Goal: Task Accomplishment & Management: Use online tool/utility

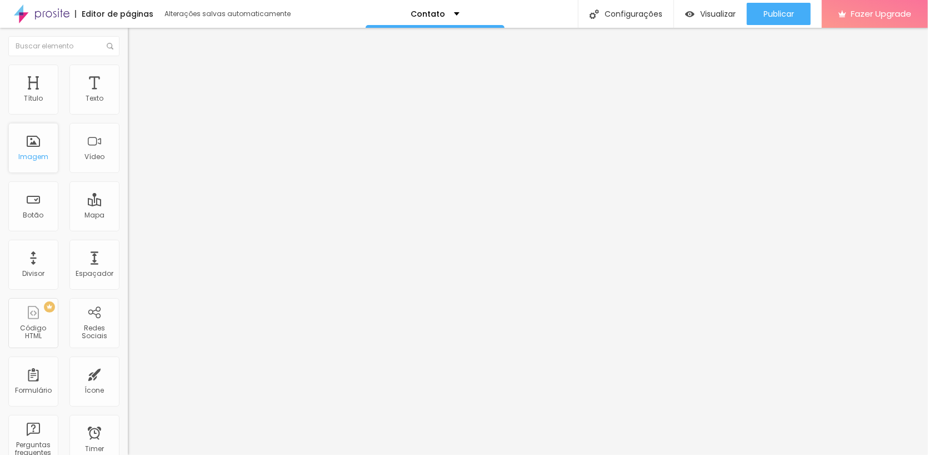
click at [31, 142] on div "Imagem" at bounding box center [33, 148] width 50 height 50
click at [456, 14] on div "Contato" at bounding box center [435, 14] width 139 height 28
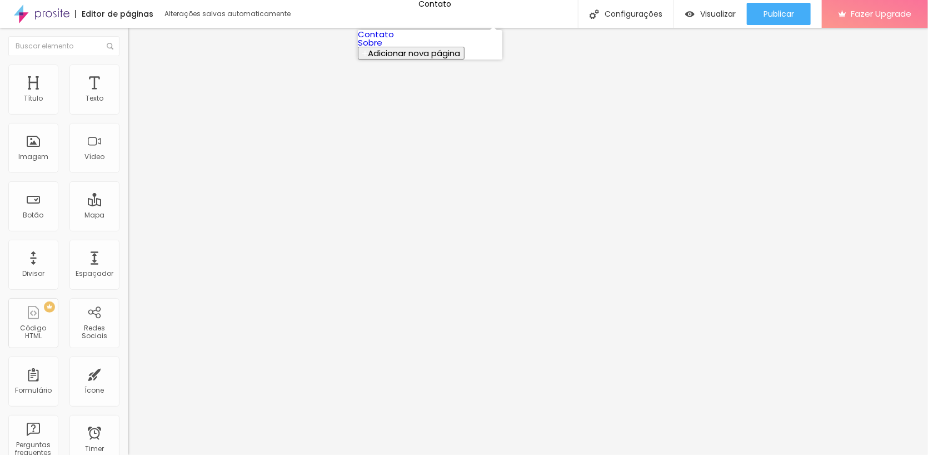
click at [394, 40] on link "Contato" at bounding box center [376, 34] width 36 height 12
click at [29, 11] on img at bounding box center [42, 14] width 56 height 28
click at [128, 64] on img at bounding box center [133, 69] width 10 height 10
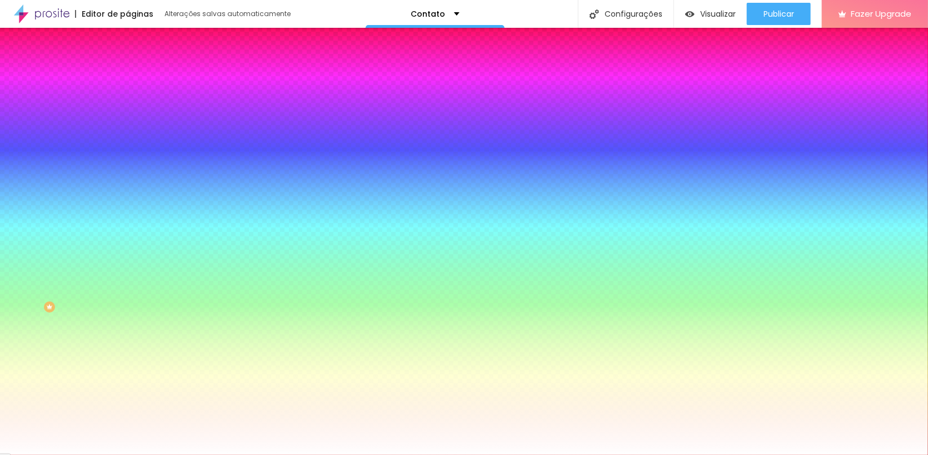
click at [128, 67] on ul "Conteúdo Estilo Avançado" at bounding box center [192, 69] width 128 height 33
click at [128, 76] on img at bounding box center [133, 81] width 10 height 10
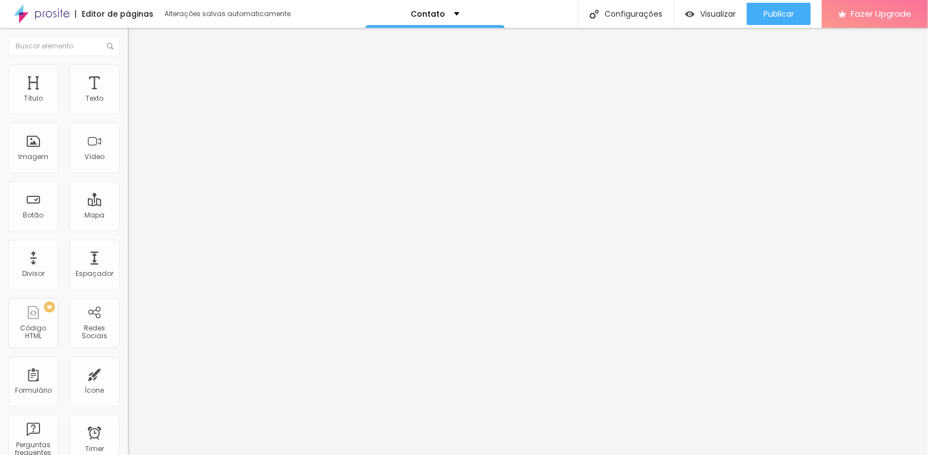
click at [128, 383] on input "90" at bounding box center [152, 389] width 48 height 12
drag, startPoint x: 87, startPoint y: 130, endPoint x: 101, endPoint y: 127, distance: 13.5
click at [128, 383] on input "90" at bounding box center [152, 389] width 48 height 12
type input "1"
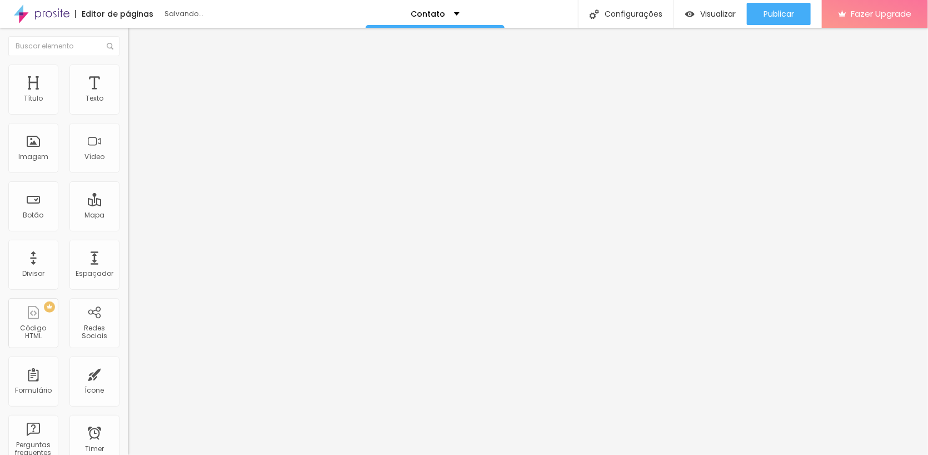
type input "10"
click at [128, 401] on div "ID Html" at bounding box center [192, 414] width 128 height 27
click at [128, 73] on li "Estilo" at bounding box center [192, 69] width 128 height 11
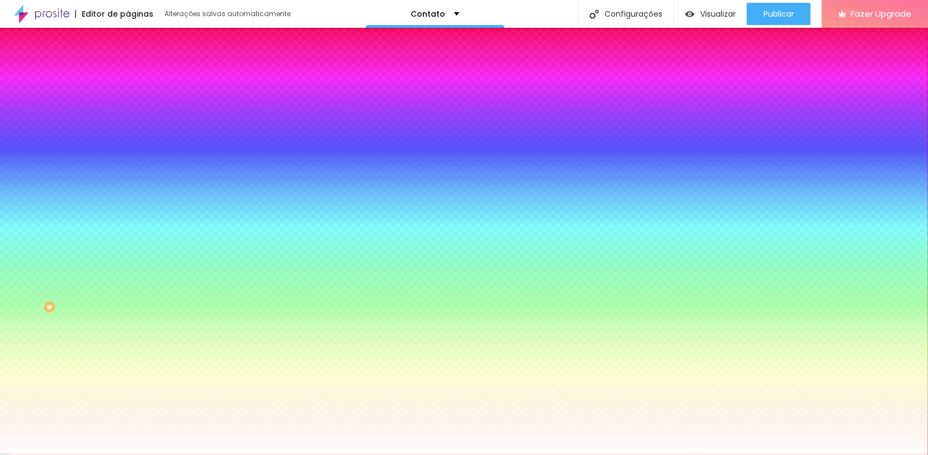
click at [128, 102] on span "Adicionar imagem" at bounding box center [164, 97] width 72 height 9
click at [188, 100] on img at bounding box center [191, 96] width 7 height 7
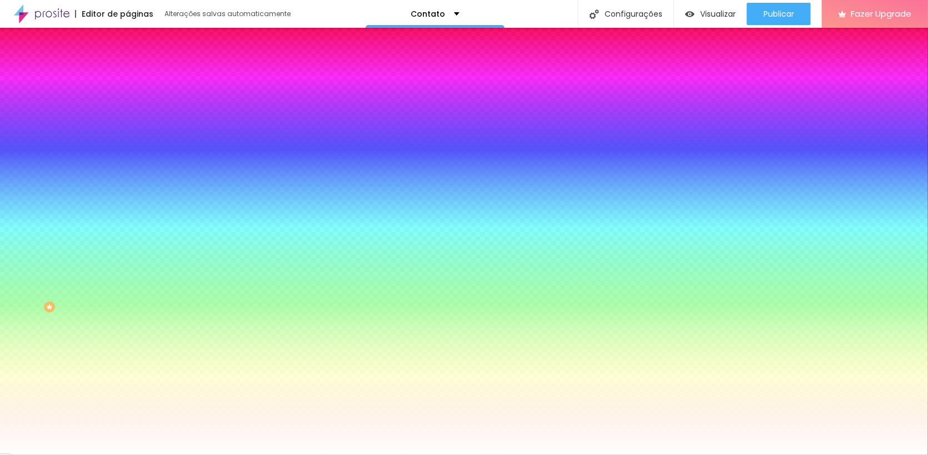
click at [138, 66] on span "Conteúdo" at bounding box center [155, 60] width 34 height 9
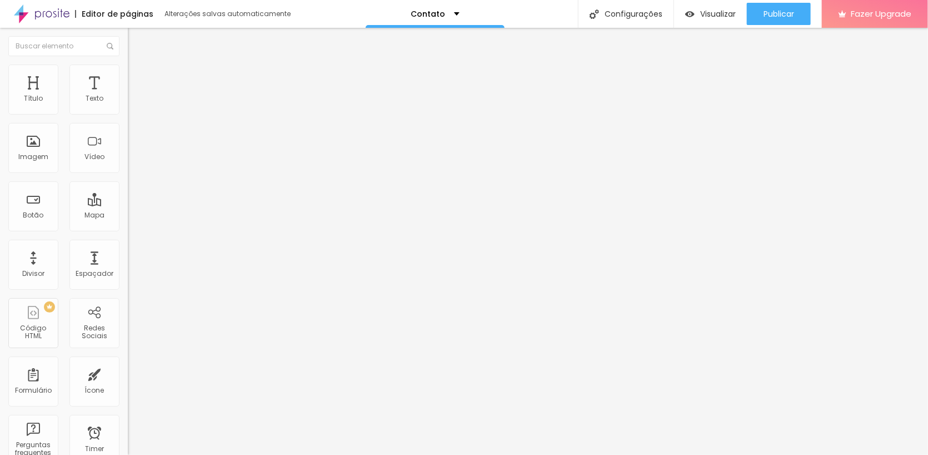
click at [128, 101] on span "Encaixotado" at bounding box center [149, 96] width 43 height 9
click at [128, 96] on span "Adicionar imagem" at bounding box center [164, 90] width 72 height 9
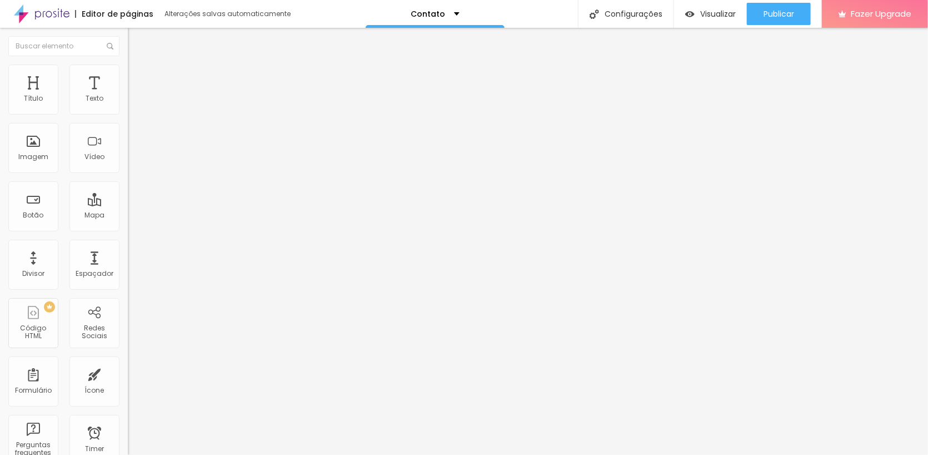
click at [128, 76] on li "Avançado" at bounding box center [192, 81] width 128 height 11
click at [128, 66] on li "Estilo" at bounding box center [192, 69] width 128 height 11
click at [128, 76] on img at bounding box center [133, 81] width 10 height 10
click at [136, 42] on img "button" at bounding box center [140, 40] width 9 height 9
click at [136, 36] on img "button" at bounding box center [140, 40] width 9 height 9
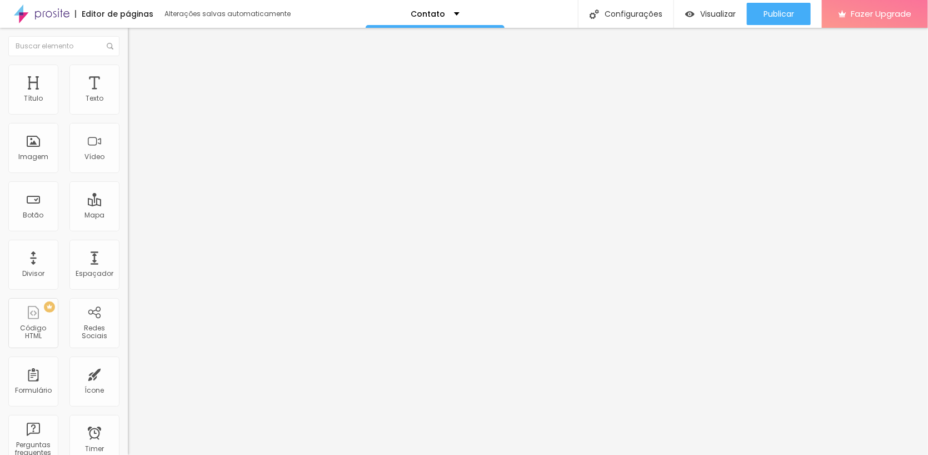
drag, startPoint x: 108, startPoint y: 73, endPoint x: 102, endPoint y: 72, distance: 6.2
click at [128, 76] on li "Avançado" at bounding box center [192, 81] width 128 height 11
click at [128, 226] on input "20" at bounding box center [149, 232] width 42 height 12
drag, startPoint x: 106, startPoint y: 111, endPoint x: 117, endPoint y: 111, distance: 11.1
click at [128, 226] on input "20" at bounding box center [149, 232] width 42 height 12
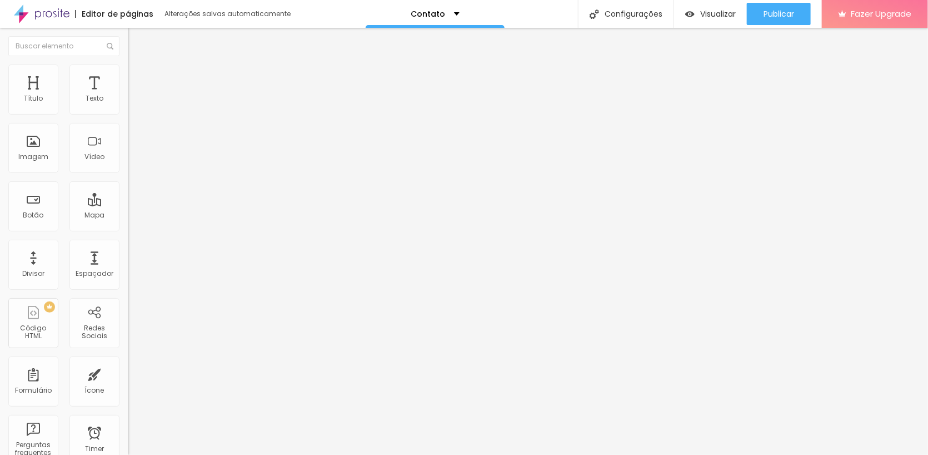
type input "0"
type input "1"
type input "10"
click at [128, 383] on input "20" at bounding box center [152, 389] width 48 height 12
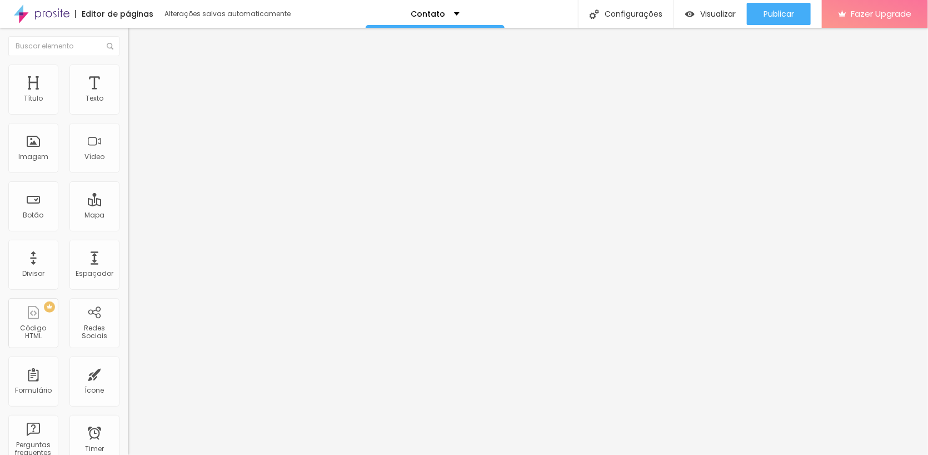
drag, startPoint x: 92, startPoint y: 130, endPoint x: 102, endPoint y: 131, distance: 10.1
click at [128, 383] on div "20 px" at bounding box center [192, 389] width 128 height 12
type input "0"
type input "1"
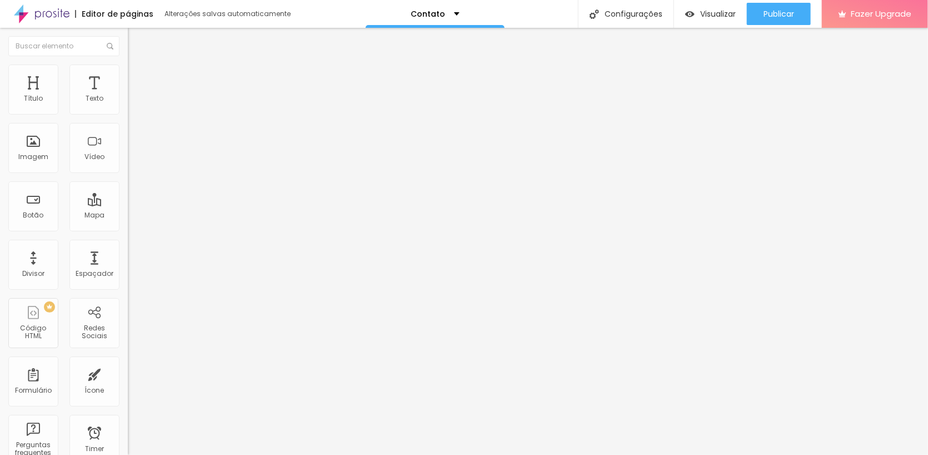
type input "01"
type input "10"
type input "010"
type input "1"
type input "01"
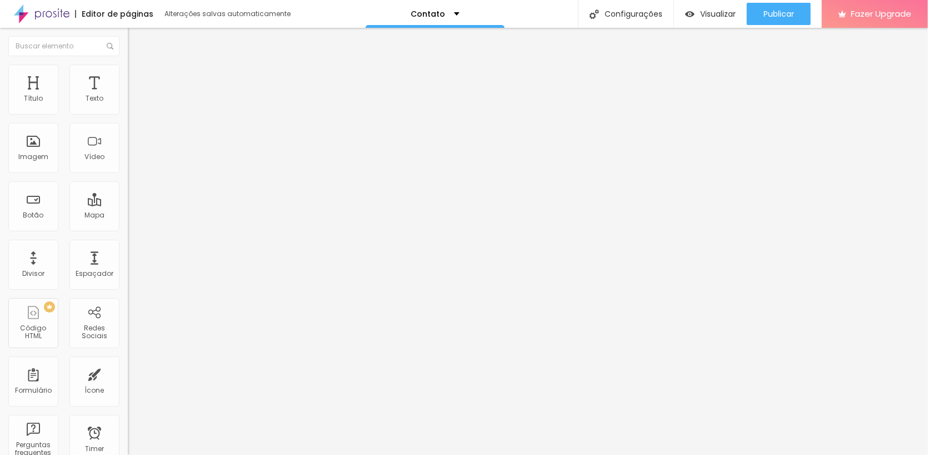
type input "0"
type input "250"
click at [128, 226] on input "10" at bounding box center [149, 232] width 42 height 12
type input "250"
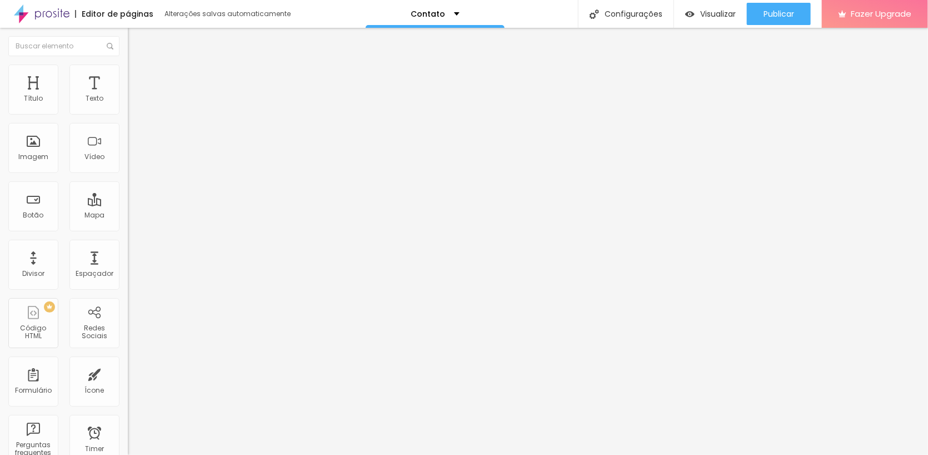
type input "0"
type input "250"
type input "0"
click at [128, 118] on div "0 Espaçamento entre colunas" at bounding box center [192, 165] width 128 height 157
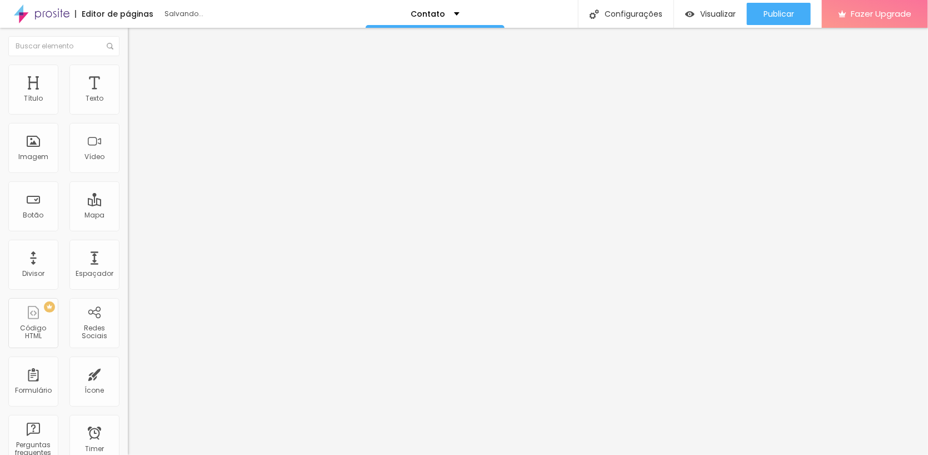
click at [128, 226] on input "0" at bounding box center [149, 232] width 42 height 12
type input "250"
drag, startPoint x: 111, startPoint y: 108, endPoint x: 122, endPoint y: 108, distance: 11.1
click at [128, 108] on div "0 Espaçamento entre colunas" at bounding box center [192, 165] width 128 height 157
type input "5"
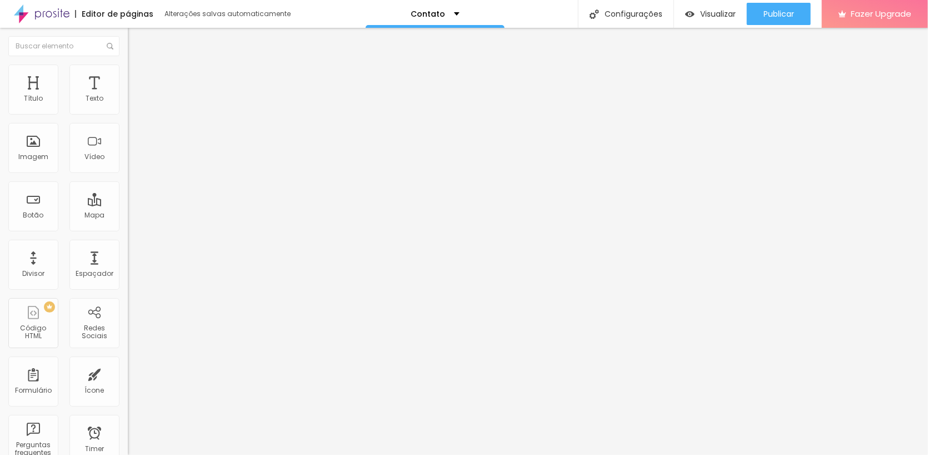
type input "5"
type input "250"
type input "5"
click at [128, 244] on div "px Espaçamento vertical" at bounding box center [192, 322] width 128 height 157
type input "250"
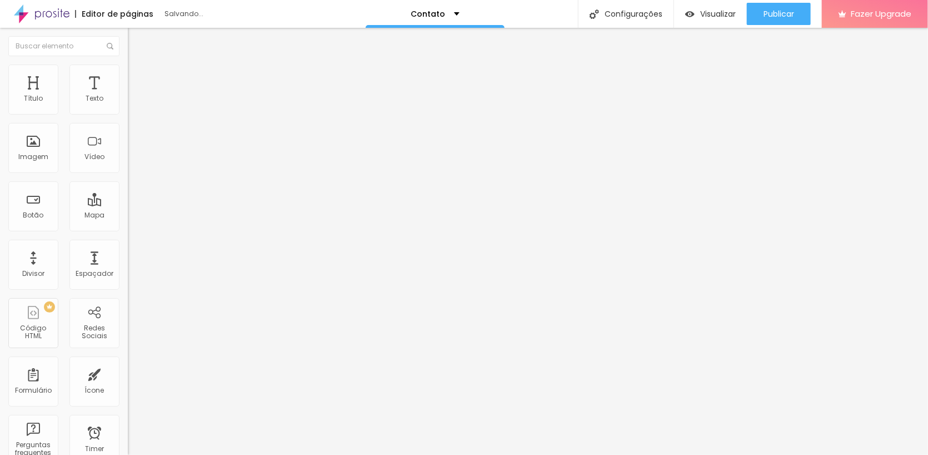
click at [128, 96] on span "Adicionar imagem" at bounding box center [164, 90] width 72 height 9
drag, startPoint x: 111, startPoint y: 59, endPoint x: 105, endPoint y: 63, distance: 7.1
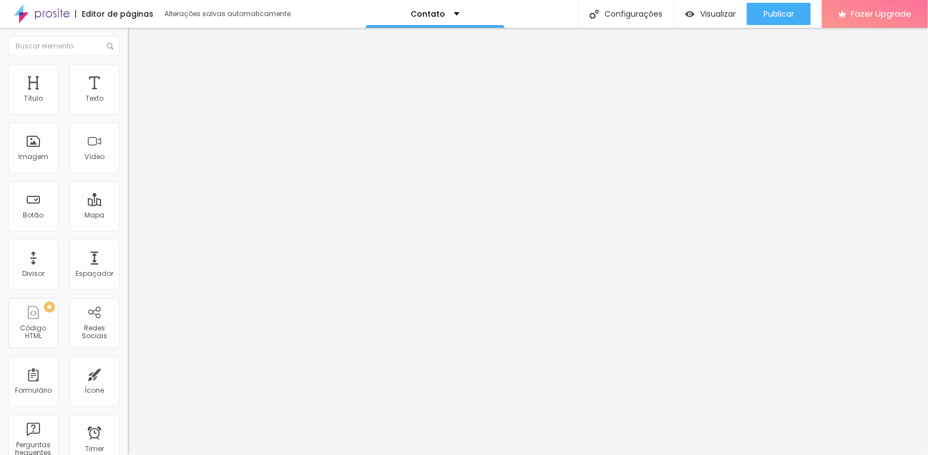
click at [128, 76] on li "Avançado" at bounding box center [192, 81] width 128 height 11
click at [128, 226] on input "10" at bounding box center [152, 232] width 48 height 12
drag, startPoint x: 112, startPoint y: 110, endPoint x: 122, endPoint y: 110, distance: 10.0
click at [128, 110] on div "10 Espaço de cima" at bounding box center [192, 165] width 128 height 157
type input "0"
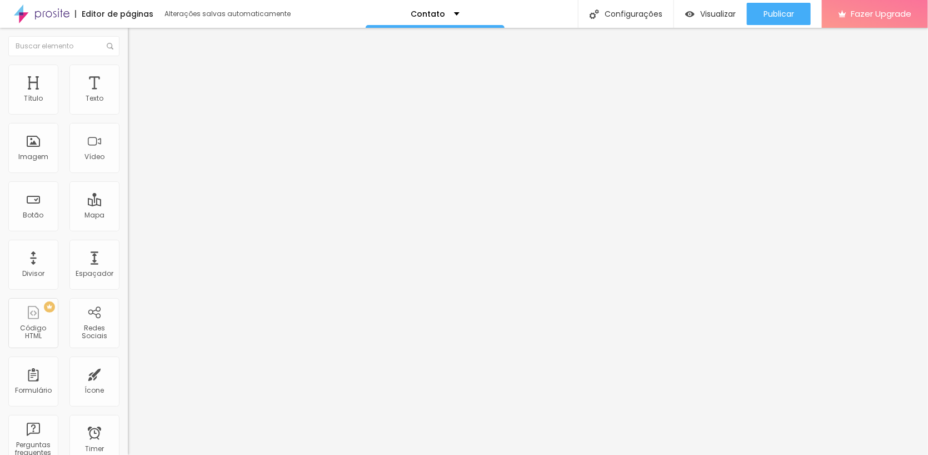
type input "0"
click at [128, 116] on div "0 Espaço de cima" at bounding box center [192, 165] width 128 height 157
click at [128, 408] on input "text" at bounding box center [194, 413] width 133 height 11
click at [128, 401] on div "ID Html 1" at bounding box center [192, 414] width 128 height 27
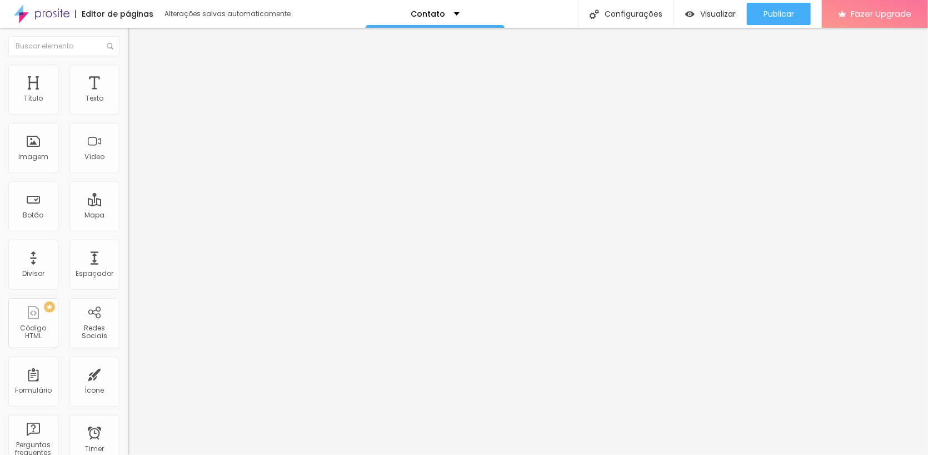
click at [128, 408] on input "1" at bounding box center [194, 413] width 133 height 11
click at [128, 401] on div "ID Html 1111" at bounding box center [192, 414] width 128 height 27
type input "1"
drag, startPoint x: 34, startPoint y: 166, endPoint x: 11, endPoint y: 165, distance: 23.4
click at [128, 408] on input "text" at bounding box center [194, 413] width 133 height 11
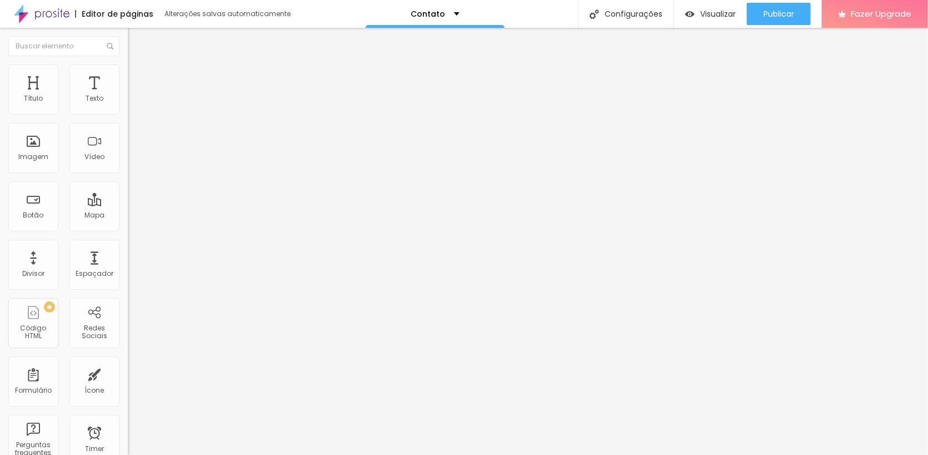
click at [128, 401] on div "ID Html" at bounding box center [192, 414] width 128 height 27
click at [128, 67] on img at bounding box center [133, 69] width 10 height 10
click at [128, 63] on img at bounding box center [133, 58] width 10 height 10
click at [128, 112] on input "text" at bounding box center [194, 106] width 133 height 11
type input "11"
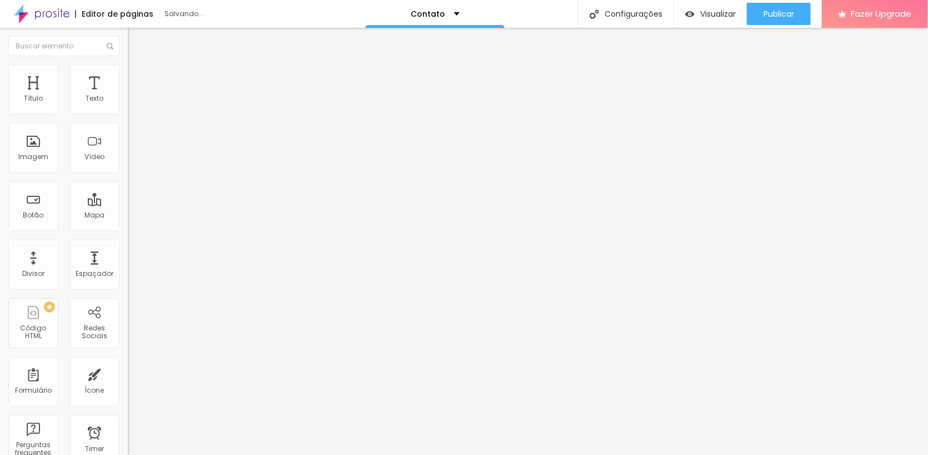
click at [128, 160] on div "Alinhamento" at bounding box center [192, 142] width 128 height 33
drag, startPoint x: 47, startPoint y: 200, endPoint x: -3, endPoint y: 199, distance: 50.0
click at [0, 199] on html "Editor de páginas Alterações salvas automaticamente Contato Configurações Confi…" at bounding box center [464, 227] width 928 height 455
click at [128, 112] on input "text" at bounding box center [194, 106] width 133 height 11
click at [128, 122] on div "Descrição da imagem (Alt)" at bounding box center [192, 108] width 128 height 27
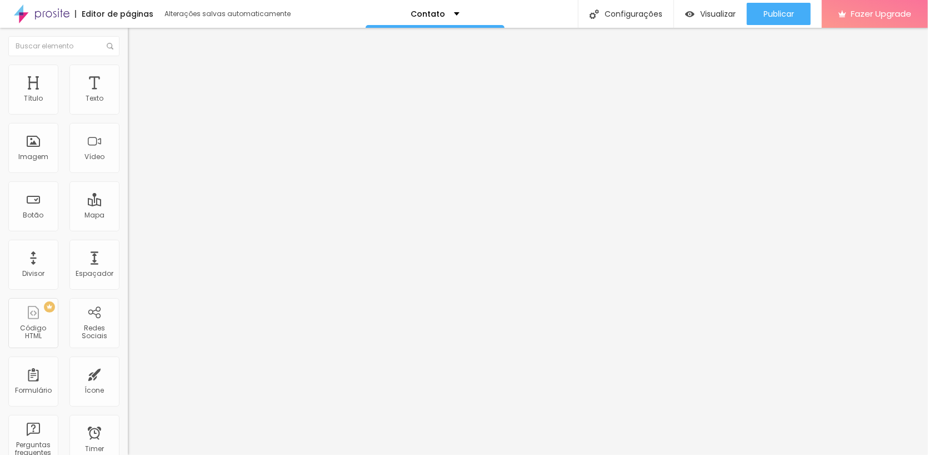
click at [128, 112] on input "text" at bounding box center [194, 106] width 133 height 11
type input "Mujer"
click at [128, 179] on div "Trocar imagem Descrição da imagem (Alt) Mujer Alinhamento Proporção Original Ci…" at bounding box center [192, 170] width 128 height 167
click at [128, 112] on input "Mujer" at bounding box center [194, 106] width 133 height 11
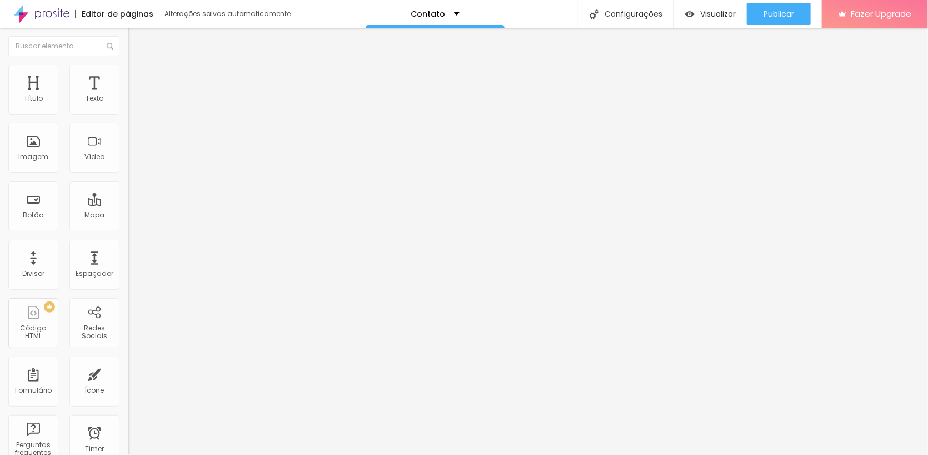
drag, startPoint x: 50, startPoint y: 197, endPoint x: 1, endPoint y: 192, distance: 49.7
click at [0, 196] on html "Editor de páginas Alterações salvas automaticamente Contato Configurações Confi…" at bounding box center [464, 227] width 928 height 455
click at [128, 70] on li "Estilo" at bounding box center [192, 69] width 128 height 11
drag, startPoint x: 18, startPoint y: 58, endPoint x: 25, endPoint y: 62, distance: 8.0
click at [128, 59] on li "Conteúdo" at bounding box center [192, 58] width 128 height 11
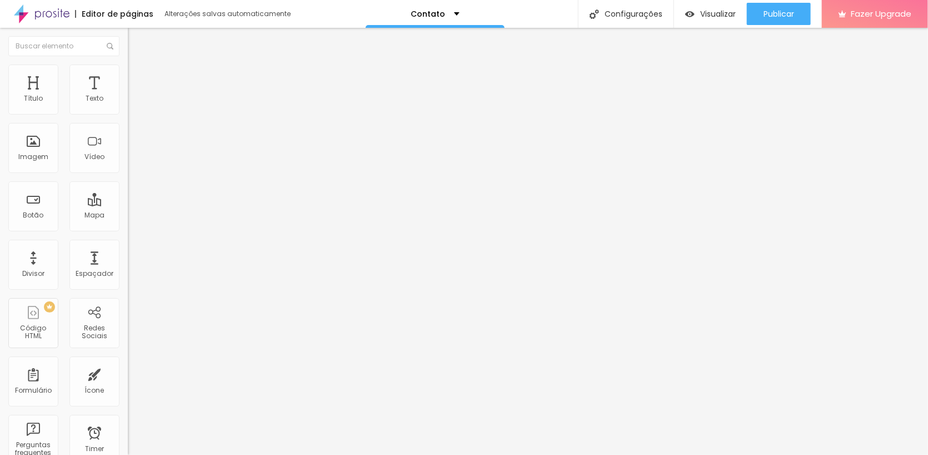
click at [188, 96] on span at bounding box center [191, 90] width 7 height 9
click at [128, 70] on img at bounding box center [133, 69] width 10 height 10
click at [128, 96] on span "Adicionar imagem" at bounding box center [164, 90] width 72 height 9
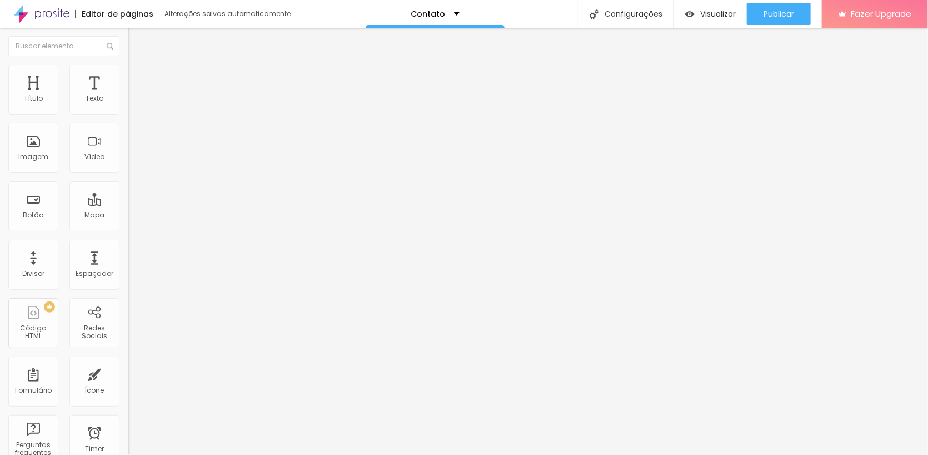
click at [136, 41] on div "Editar Imagem" at bounding box center [173, 40] width 74 height 9
click at [188, 96] on span at bounding box center [191, 90] width 7 height 9
click at [128, 96] on span "Adicionar imagem" at bounding box center [164, 90] width 72 height 9
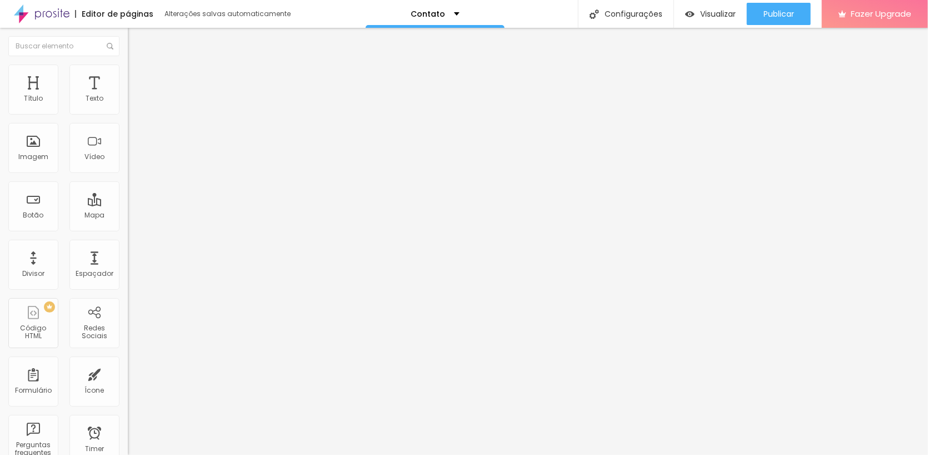
click at [37, 151] on div "Imagem" at bounding box center [33, 148] width 50 height 50
click at [128, 96] on span "Adicionar imagem" at bounding box center [164, 90] width 72 height 9
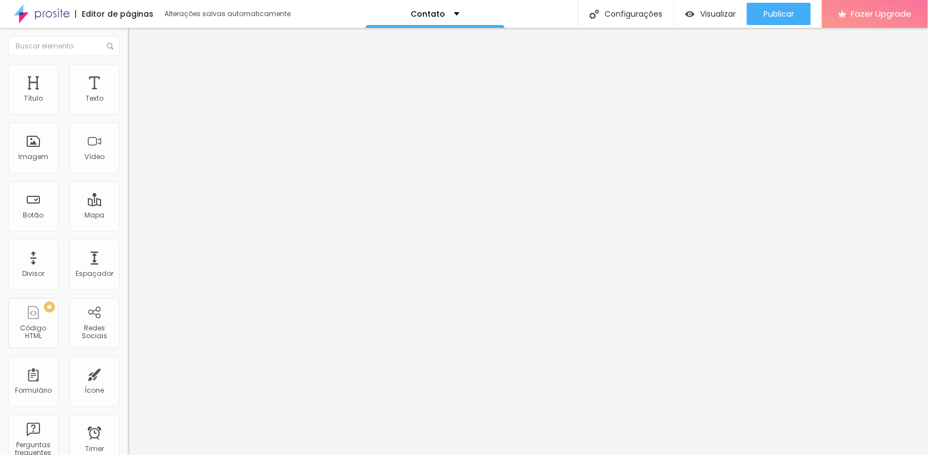
click at [128, 67] on li "Estilo" at bounding box center [192, 69] width 128 height 11
click at [128, 76] on img at bounding box center [133, 81] width 10 height 10
click at [128, 111] on div "10 Espaço de cima" at bounding box center [192, 165] width 128 height 157
click at [128, 226] on input "10" at bounding box center [152, 232] width 48 height 12
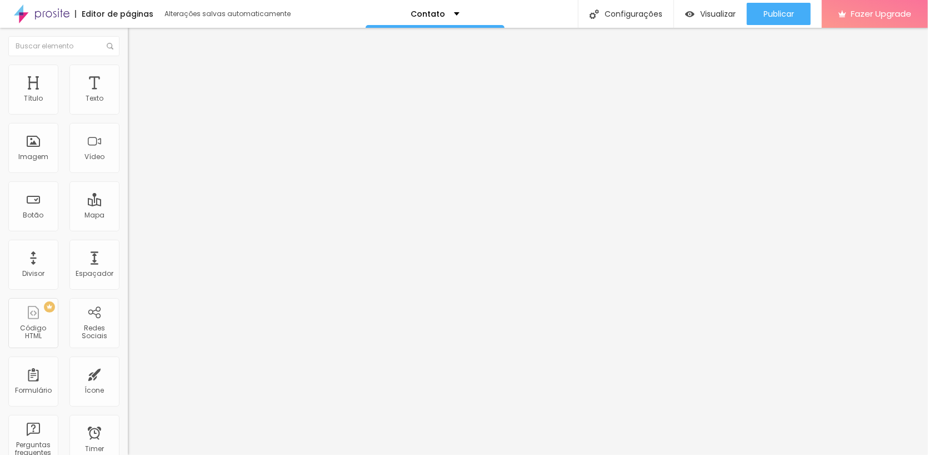
type input "100"
type input "0"
click at [188, 93] on img at bounding box center [191, 90] width 7 height 7
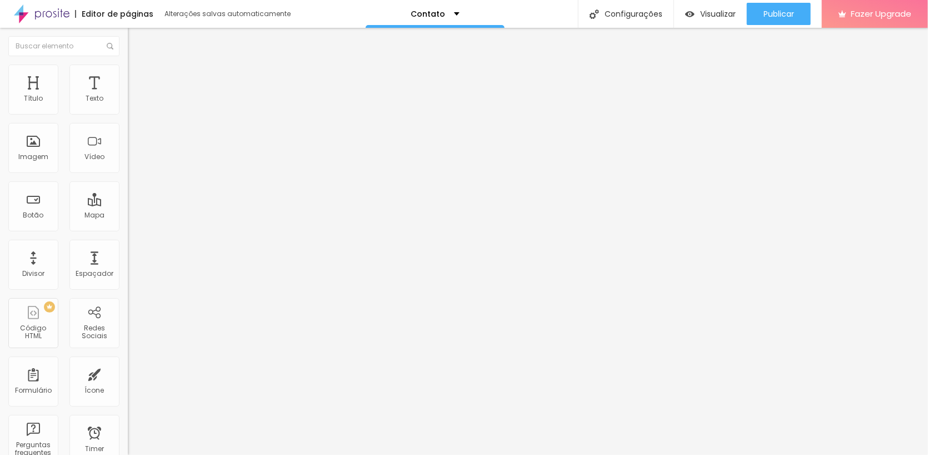
click at [128, 96] on span "Adicionar imagem" at bounding box center [164, 90] width 72 height 9
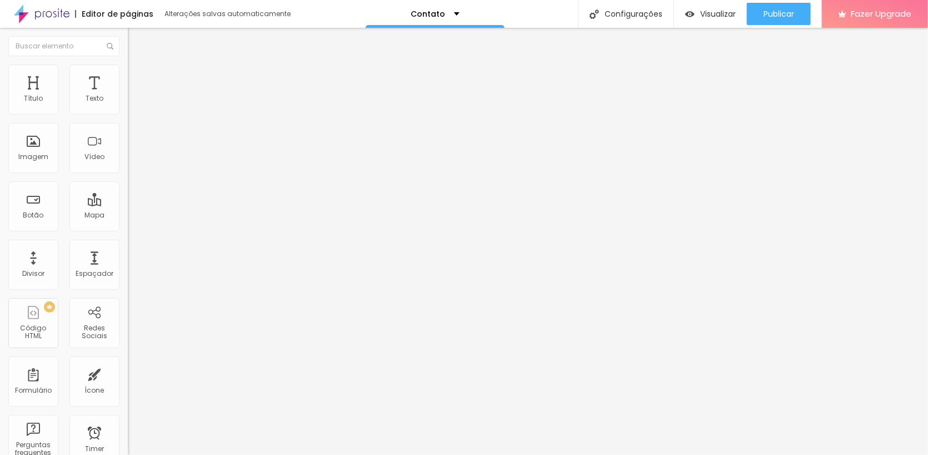
drag, startPoint x: 315, startPoint y: 153, endPoint x: 321, endPoint y: 158, distance: 7.9
click at [192, 454] on div at bounding box center [464, 461] width 928 height 0
click at [188, 96] on span at bounding box center [191, 90] width 7 height 9
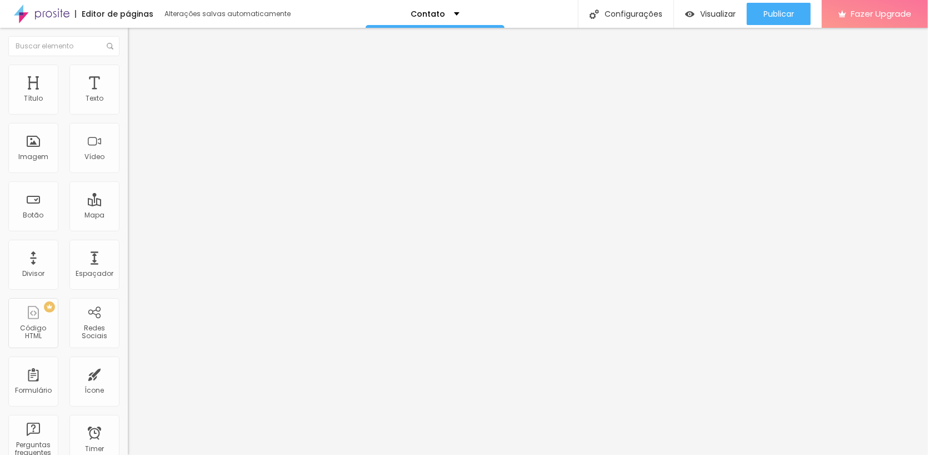
click at [128, 96] on span "Adicionar imagem" at bounding box center [164, 90] width 72 height 9
click at [128, 64] on li "Estilo" at bounding box center [192, 69] width 128 height 11
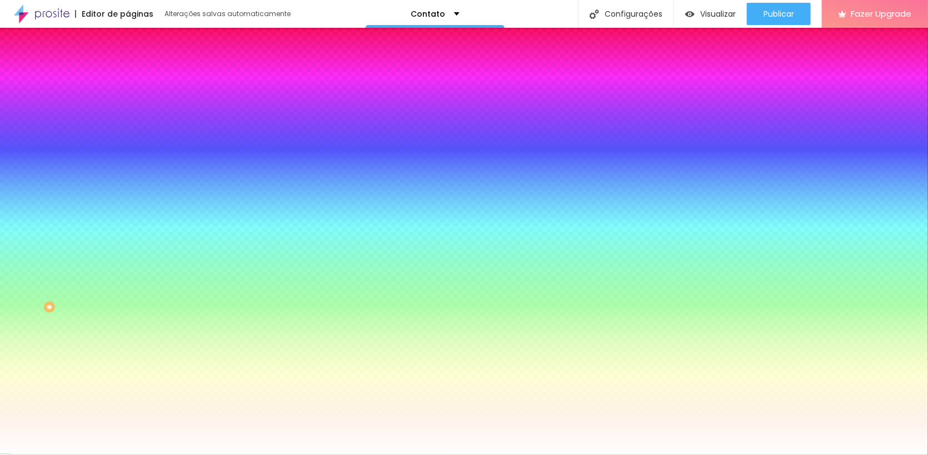
click at [128, 76] on img at bounding box center [133, 81] width 10 height 10
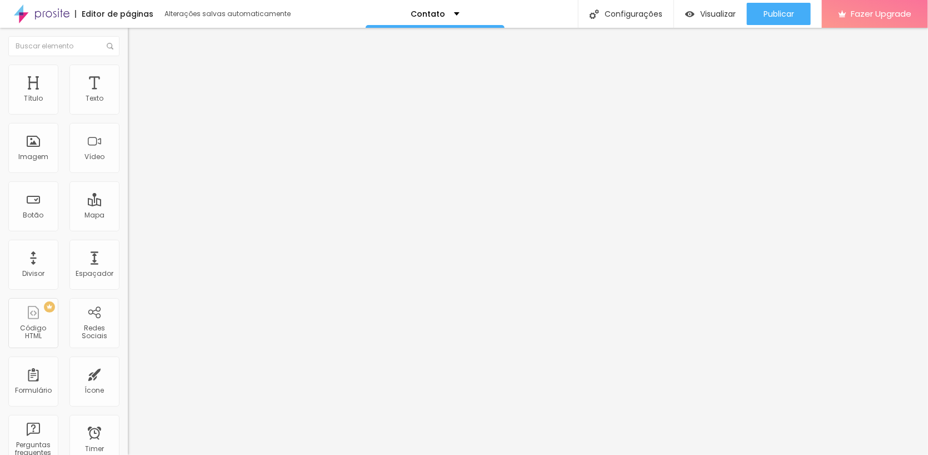
type input "0"
type input "250"
type input "5"
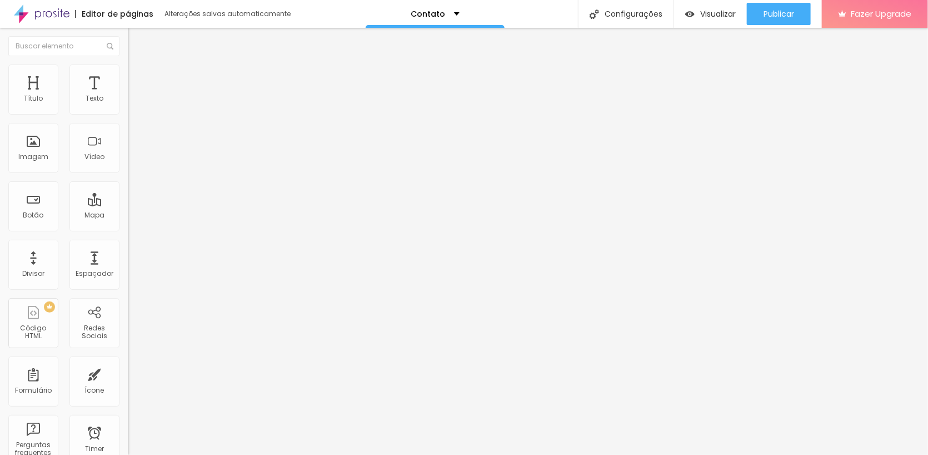
type input "250"
type input "10"
type input "250"
type input "5"
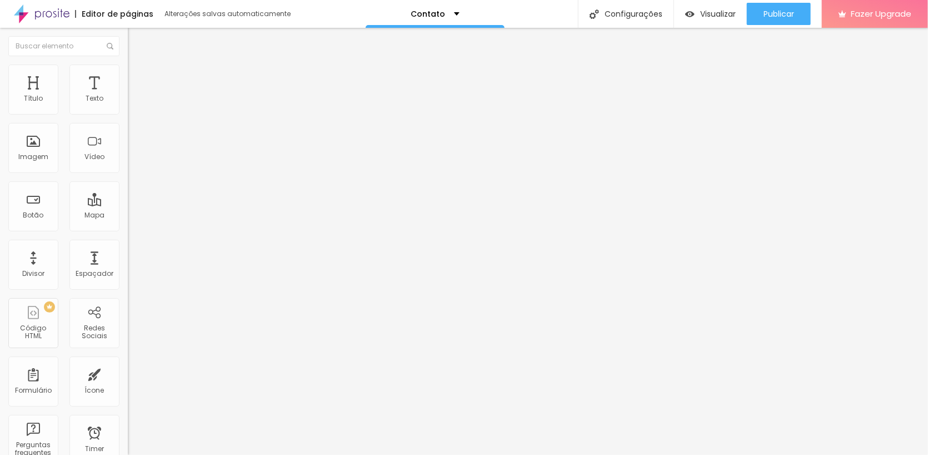
type input "5"
click at [128, 216] on input "range" at bounding box center [164, 220] width 72 height 9
type input "250"
click at [138, 77] on span "Estilo" at bounding box center [146, 71] width 17 height 9
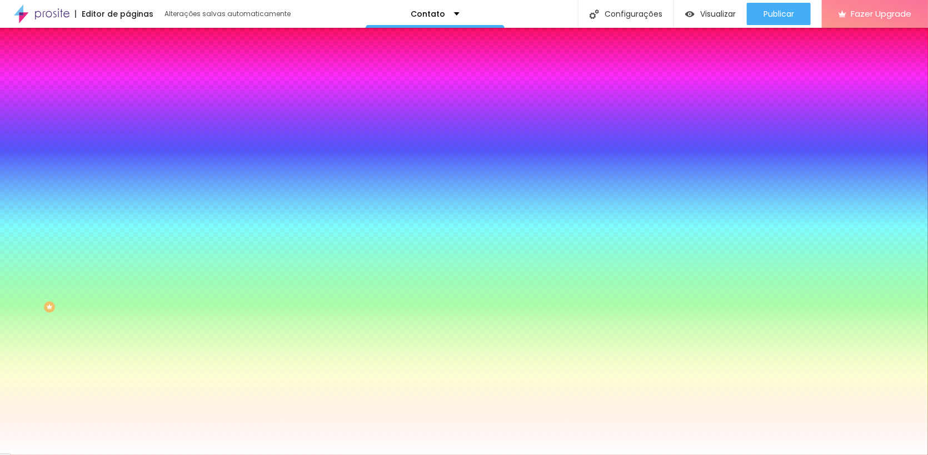
click at [128, 64] on li "Conteúdo" at bounding box center [192, 58] width 128 height 11
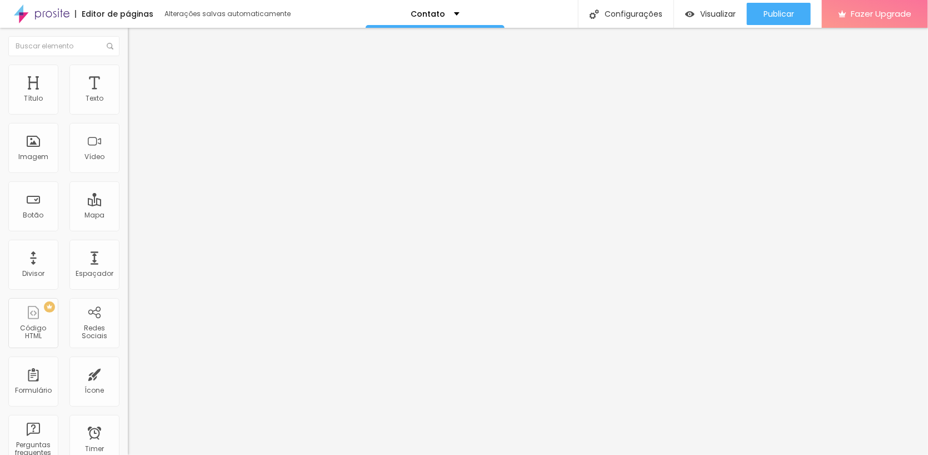
click at [128, 101] on span "Encaixotado" at bounding box center [149, 96] width 43 height 9
click at [128, 96] on span "Adicionar imagem" at bounding box center [164, 90] width 72 height 9
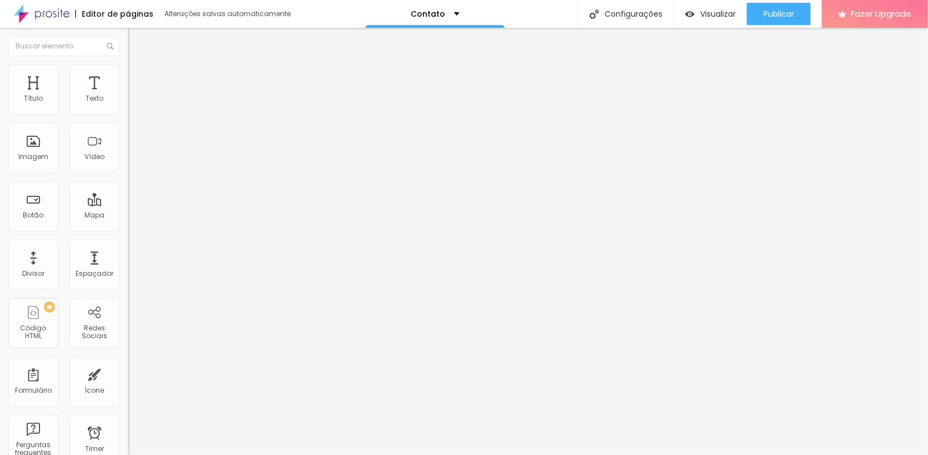
click at [128, 76] on img at bounding box center [133, 81] width 10 height 10
click at [128, 226] on input "20" at bounding box center [149, 232] width 42 height 12
drag, startPoint x: 91, startPoint y: 111, endPoint x: 104, endPoint y: 112, distance: 13.4
click at [128, 226] on div "20 px" at bounding box center [192, 232] width 128 height 12
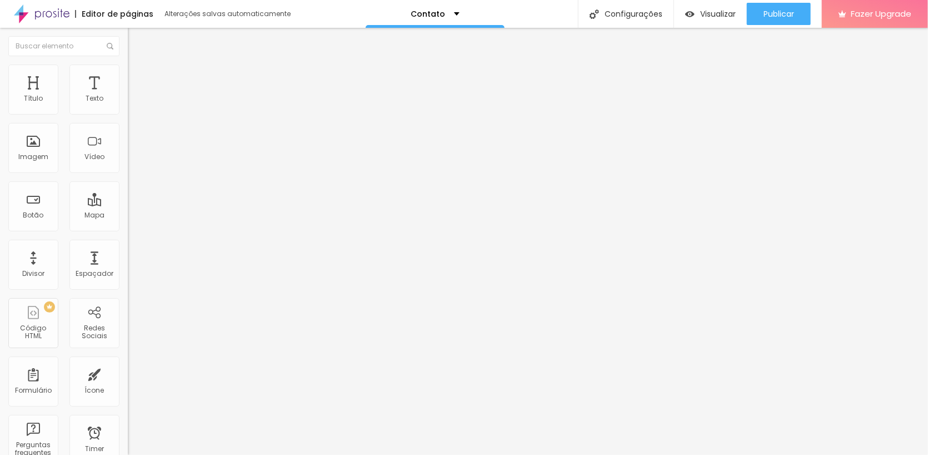
type input "0"
click at [128, 76] on li "Avançado" at bounding box center [192, 81] width 128 height 11
drag, startPoint x: 92, startPoint y: 110, endPoint x: 100, endPoint y: 108, distance: 8.6
click at [128, 226] on input "20" at bounding box center [149, 232] width 42 height 12
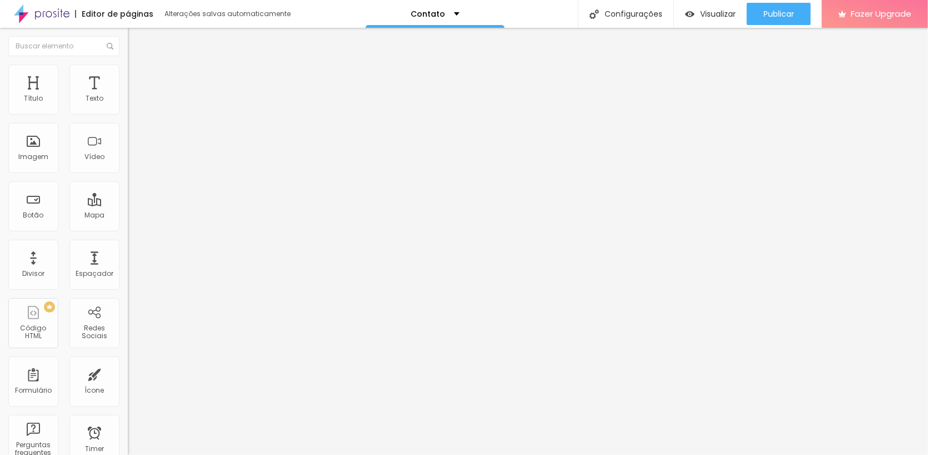
type input "0"
type input "1"
type input "10"
click at [128, 76] on li "Avançado" at bounding box center [192, 81] width 128 height 11
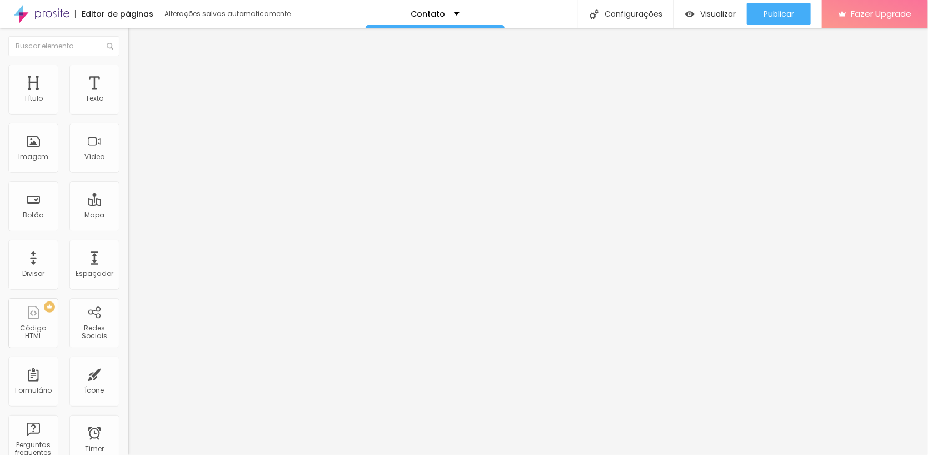
drag, startPoint x: 89, startPoint y: 107, endPoint x: 103, endPoint y: 105, distance: 14.6
click at [128, 226] on div "20 px" at bounding box center [192, 232] width 128 height 12
type input "0"
click at [128, 76] on li "Avançado" at bounding box center [192, 81] width 128 height 11
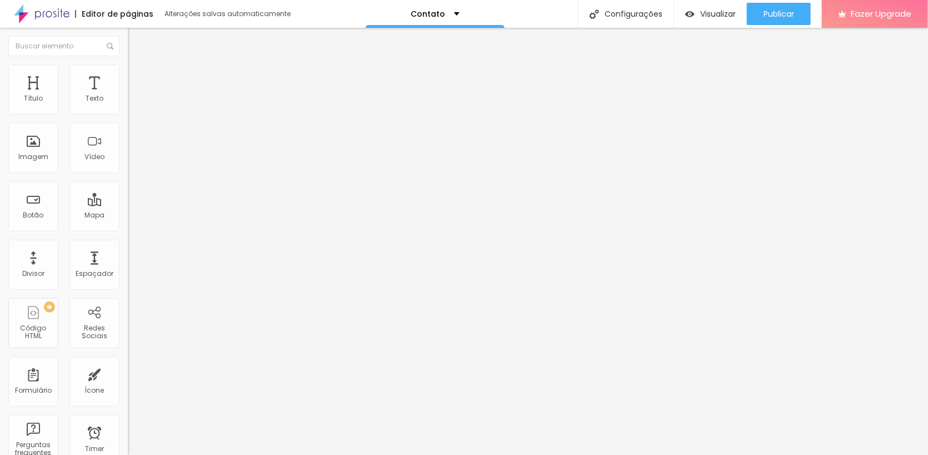
click at [128, 226] on div "10 px" at bounding box center [192, 232] width 128 height 12
type input "0"
click at [128, 74] on li "Estilo" at bounding box center [192, 69] width 128 height 11
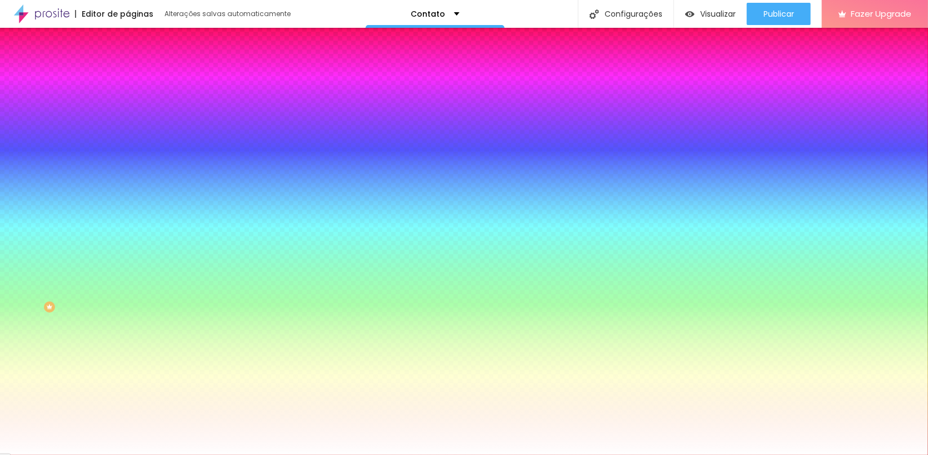
click at [128, 76] on li "Avançado" at bounding box center [192, 81] width 128 height 11
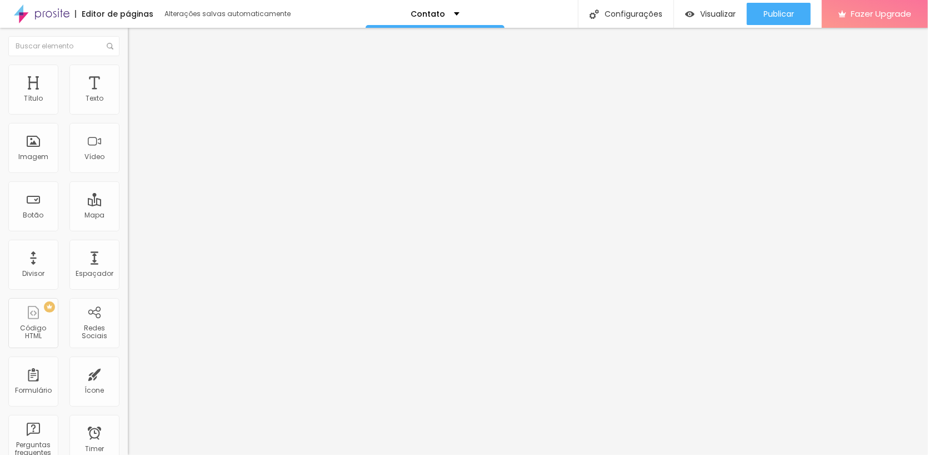
drag, startPoint x: 94, startPoint y: 107, endPoint x: 106, endPoint y: 105, distance: 12.0
click at [128, 226] on div "0 px" at bounding box center [192, 232] width 128 height 12
type input "0"
type input "1"
type input "10"
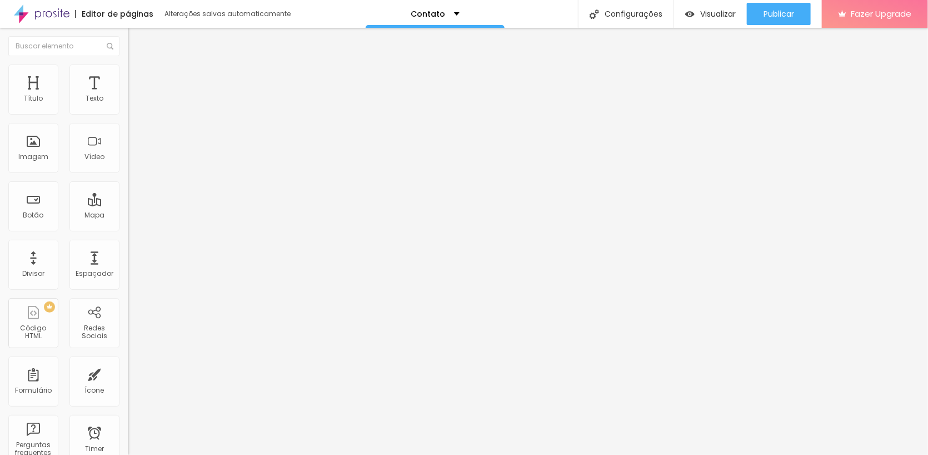
type input "10"
drag, startPoint x: 103, startPoint y: 64, endPoint x: 105, endPoint y: 77, distance: 12.3
click at [128, 76] on img at bounding box center [133, 81] width 10 height 10
click at [128, 226] on input "0" at bounding box center [149, 232] width 42 height 12
type input "0"
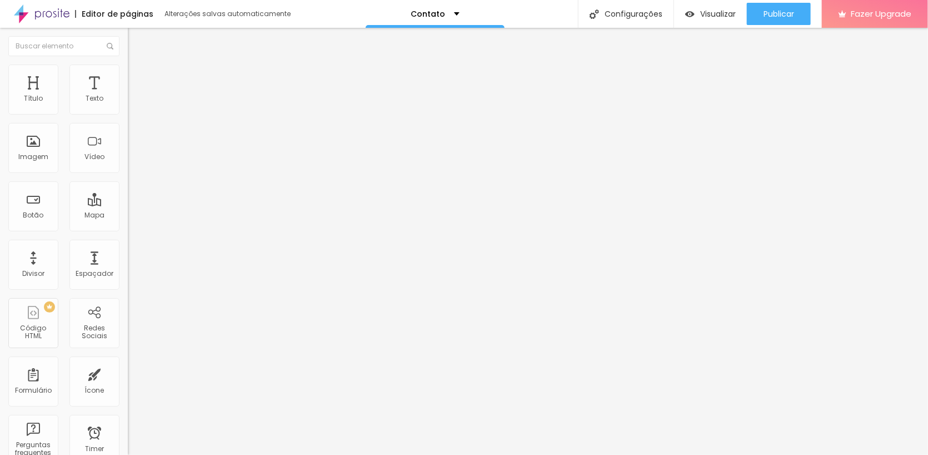
type input "1"
type input "10"
type input "11"
type input "0"
type input "1"
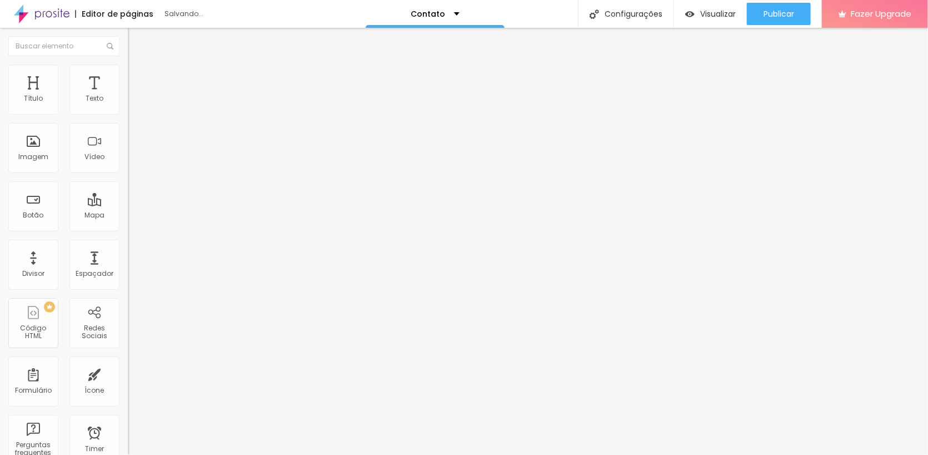
type input "10"
click at [128, 76] on li "Avançado" at bounding box center [192, 81] width 128 height 11
drag, startPoint x: 110, startPoint y: 133, endPoint x: 120, endPoint y: 132, distance: 9.6
click at [128, 244] on div "10 Espaço de baixo" at bounding box center [192, 322] width 128 height 157
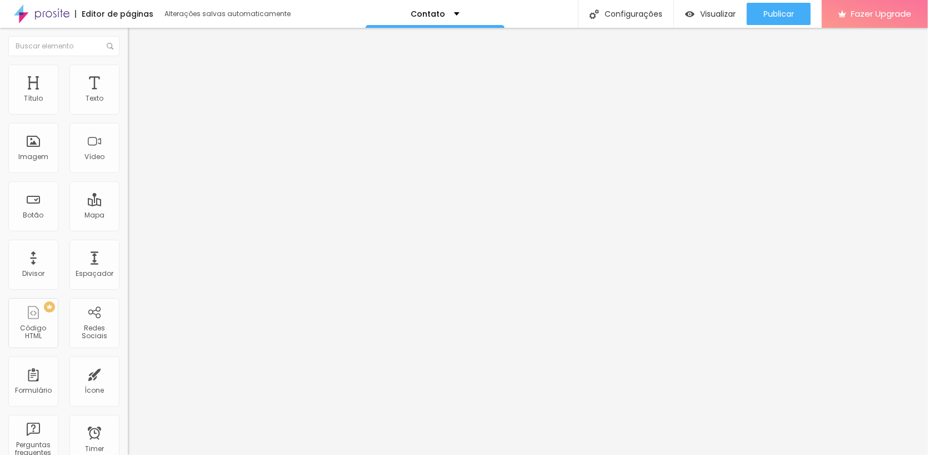
type input "0"
drag, startPoint x: 109, startPoint y: 107, endPoint x: 121, endPoint y: 106, distance: 12.2
click at [128, 106] on div "10 Espaço de cima" at bounding box center [192, 165] width 128 height 157
type input "0"
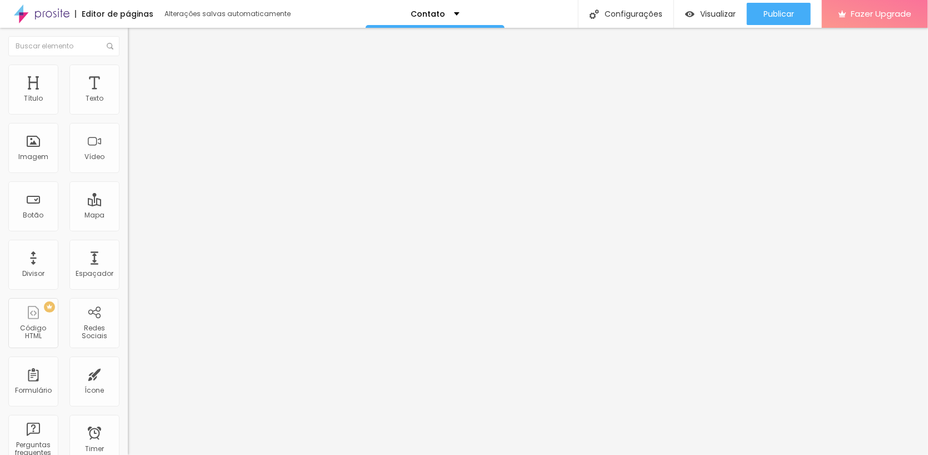
type input "0"
click at [138, 78] on span "Avançado" at bounding box center [156, 82] width 37 height 9
drag, startPoint x: 91, startPoint y: 109, endPoint x: 103, endPoint y: 107, distance: 12.3
click at [128, 226] on div "10 px" at bounding box center [192, 232] width 128 height 12
type input "0"
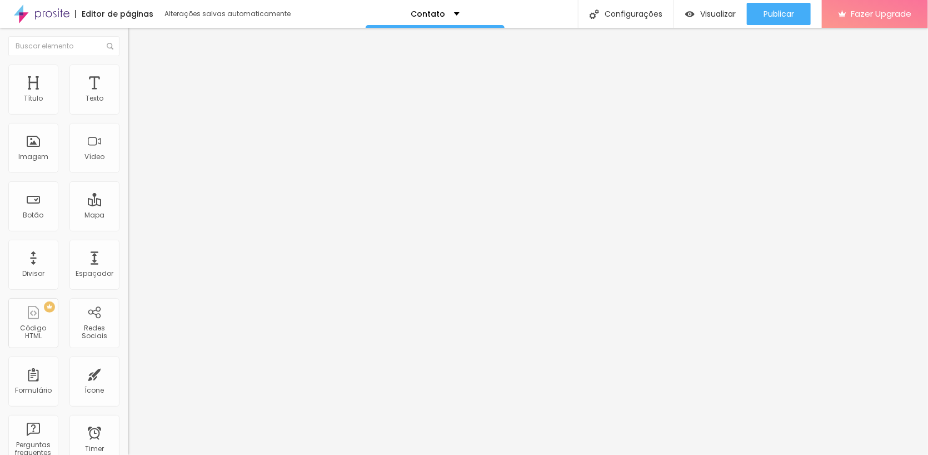
type input "0"
click at [128, 76] on li "Avançado" at bounding box center [192, 81] width 128 height 11
drag, startPoint x: 98, startPoint y: 106, endPoint x: 107, endPoint y: 105, distance: 9.5
click at [128, 226] on div "10 px" at bounding box center [192, 232] width 128 height 12
type input "0"
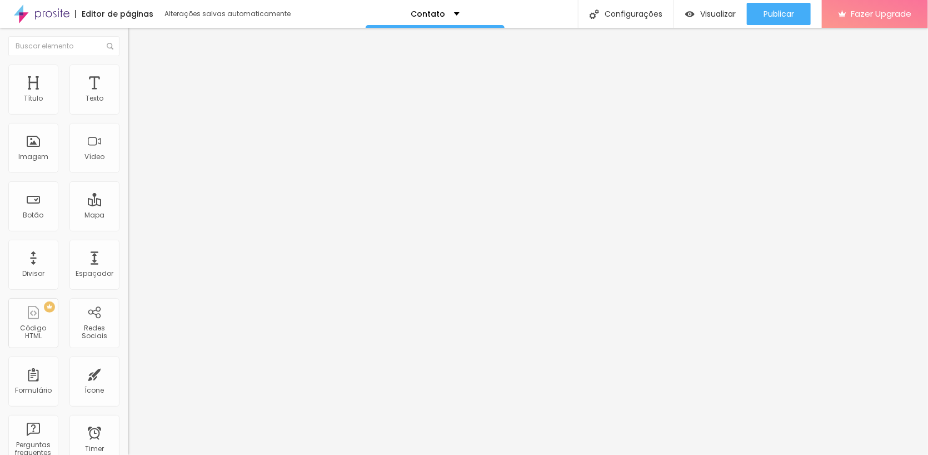
type input "0"
